Goal: Information Seeking & Learning: Learn about a topic

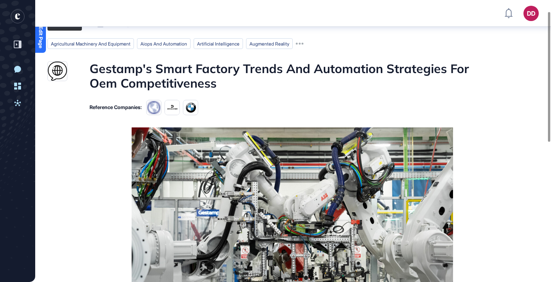
scroll to position [12, 0]
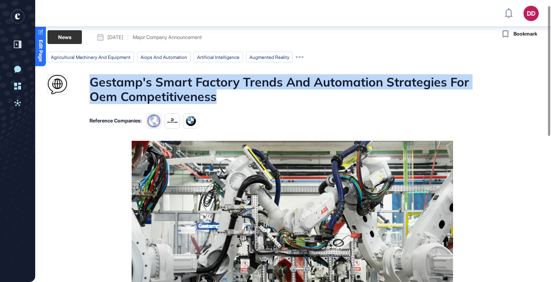
drag, startPoint x: 93, startPoint y: 80, endPoint x: 219, endPoint y: 92, distance: 127.2
click at [219, 92] on h1 "Gestamp's Smart Factory Trends And Automation Strategies For Oem Competitiveness" at bounding box center [292, 89] width 405 height 29
copy h1 "Gestamp's Smart Factory Trends And Automation Strategies For Oem Competitiveness"
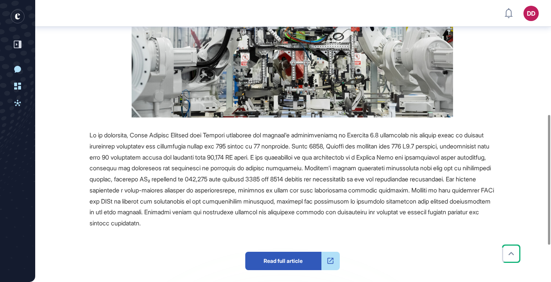
scroll to position [249, 0]
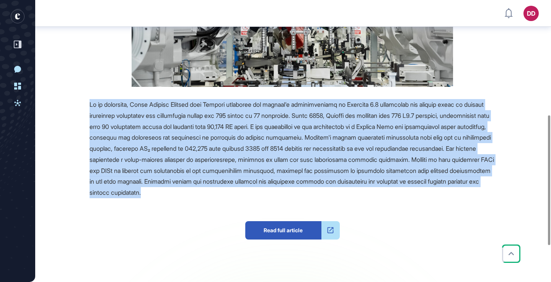
drag, startPoint x: 89, startPoint y: 103, endPoint x: 344, endPoint y: 190, distance: 269.5
click at [344, 190] on div "Source Reference Companies Read full article" at bounding box center [271, 121] width 448 height 435
copy span "In an interview, Jorge Vázquez Cancela from Gestamp discusses the company's imp…"
click at [397, 123] on span at bounding box center [292, 149] width 404 height 96
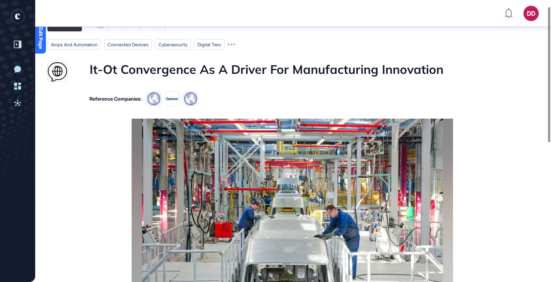
scroll to position [11, 0]
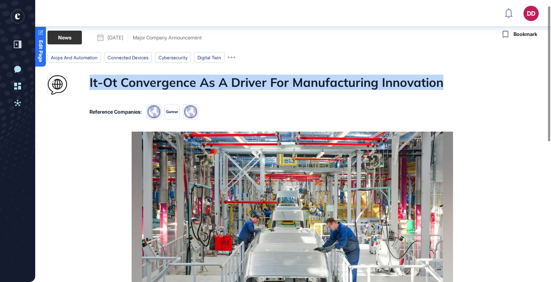
drag, startPoint x: 89, startPoint y: 82, endPoint x: 443, endPoint y: 90, distance: 353.9
click at [443, 90] on div "It-Ot Convergence As A Driver For Manufacturing Innovation" at bounding box center [271, 85] width 448 height 20
copy h1 "It-Ot Convergence As A Driver For Manufacturing Innovation"
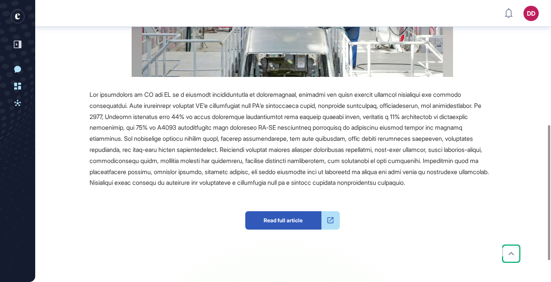
scroll to position [259, 0]
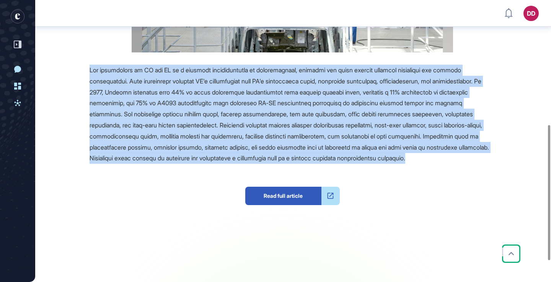
drag, startPoint x: 90, startPoint y: 69, endPoint x: 479, endPoint y: 162, distance: 399.2
click at [479, 162] on div at bounding box center [292, 114] width 405 height 99
copy span "The convergence of IT and OT is a critical transformation in manufacturing, blu…"
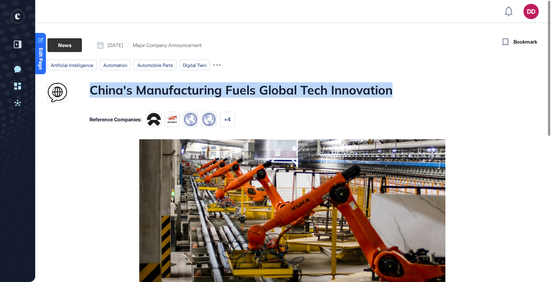
drag, startPoint x: 89, startPoint y: 93, endPoint x: 393, endPoint y: 90, distance: 304.1
click at [393, 90] on div "China's Manufacturing Fuels Global Tech Innovation" at bounding box center [271, 93] width 448 height 20
copy h1 "China's Manufacturing Fuels Global Tech Innovation"
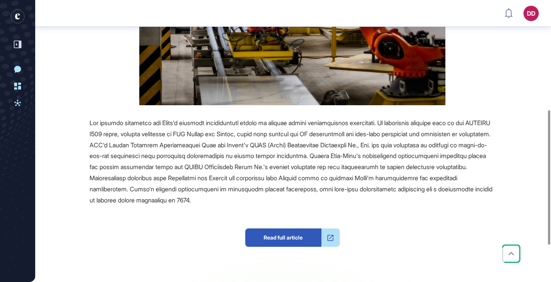
scroll to position [233, 0]
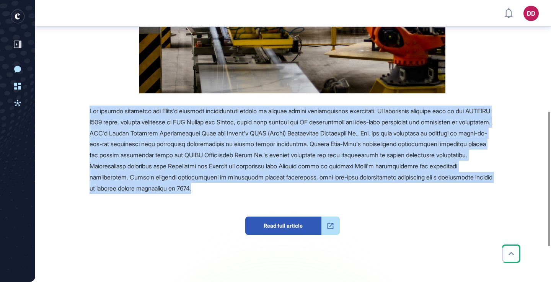
drag, startPoint x: 88, startPoint y: 108, endPoint x: 305, endPoint y: 185, distance: 231.0
click at [305, 185] on div "Source Reference Companies +5 Read full article" at bounding box center [271, 122] width 448 height 425
copy span "The article discusses how China's advanced manufacturing sector is driving glob…"
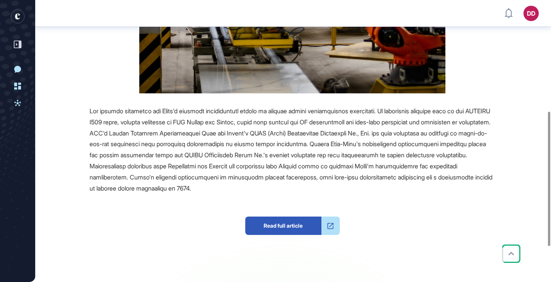
click at [251, 140] on div at bounding box center [292, 150] width 405 height 88
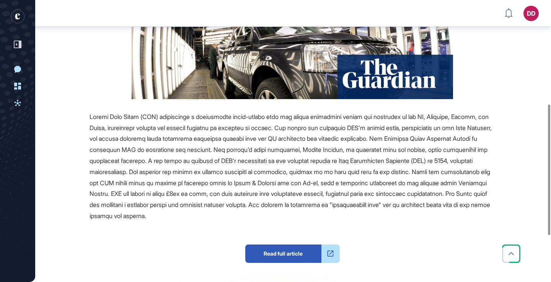
scroll to position [224, 0]
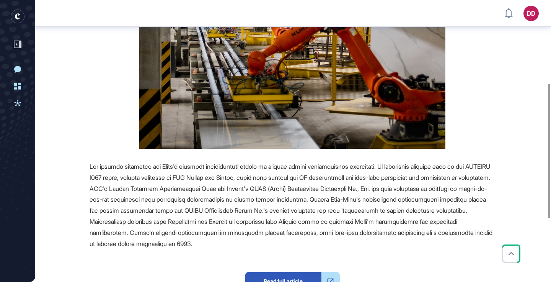
scroll to position [179, 0]
